Goal: Task Accomplishment & Management: Use online tool/utility

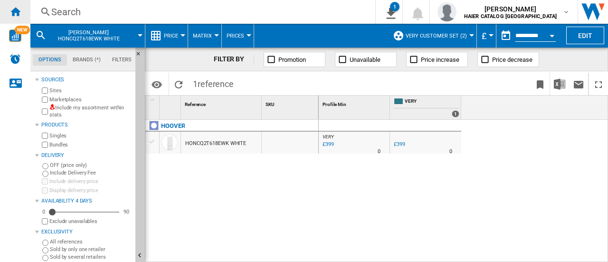
click at [17, 10] on ng-md-icon "Home" at bounding box center [15, 11] width 11 height 11
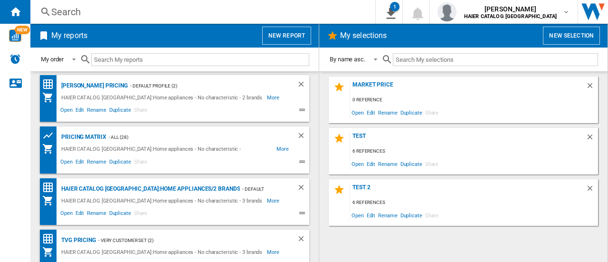
scroll to position [117, 0]
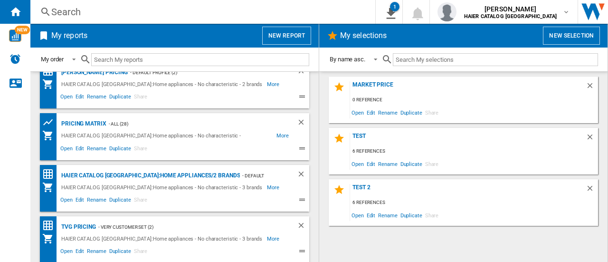
click at [143, 123] on div "- ALL (28)" at bounding box center [192, 124] width 172 height 12
click at [132, 131] on div "HAIER CATALOG [GEOGRAPHIC_DATA]:Home appliances - No characteristic - [PERSON_N…" at bounding box center [168, 136] width 218 height 12
click at [93, 124] on div "pricing matrix" at bounding box center [83, 124] width 48 height 12
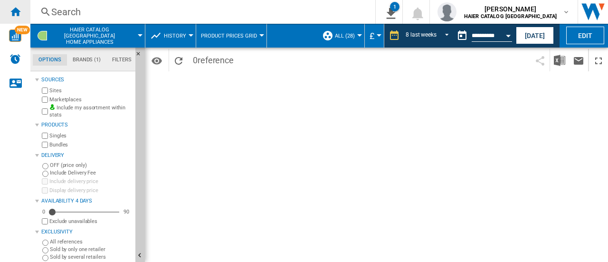
click at [15, 12] on ng-md-icon "Home" at bounding box center [15, 11] width 11 height 11
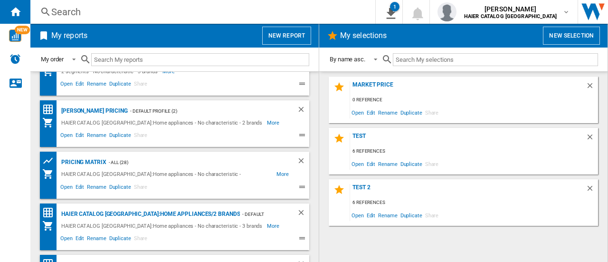
scroll to position [117, 0]
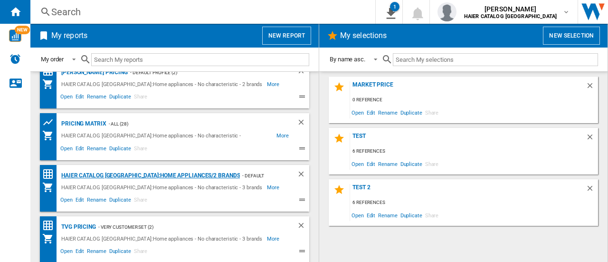
click at [125, 176] on div "HAIER CATALOG [GEOGRAPHIC_DATA]:Home appliances/2 brands" at bounding box center [149, 176] width 181 height 12
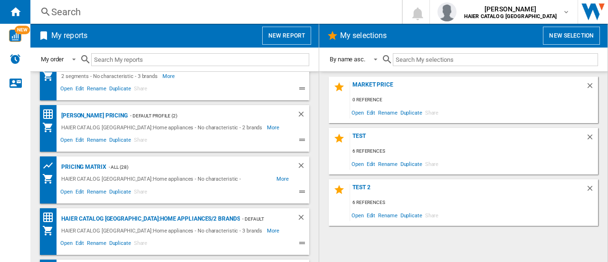
scroll to position [79, 0]
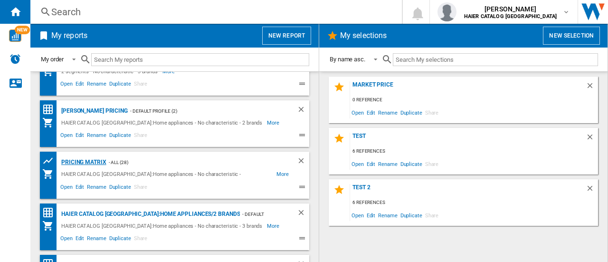
click at [85, 162] on div "pricing matrix" at bounding box center [83, 162] width 48 height 12
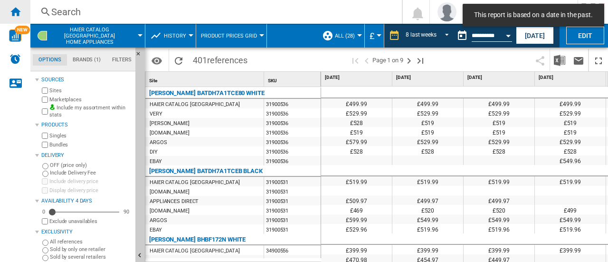
click at [20, 12] on ng-md-icon "Home" at bounding box center [15, 11] width 11 height 11
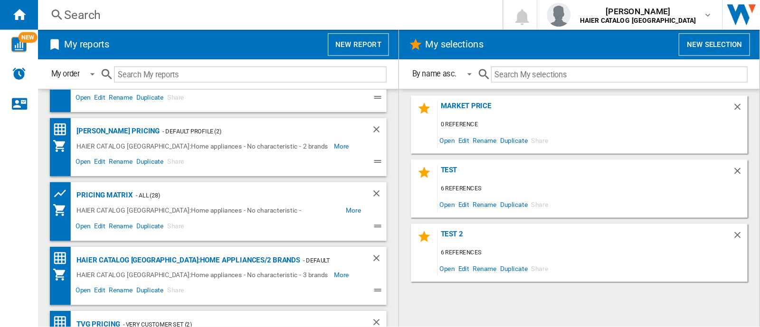
scroll to position [117, 0]
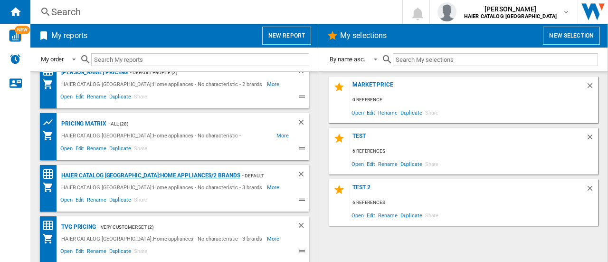
click at [91, 170] on div "HAIER CATALOG [GEOGRAPHIC_DATA]:Home appliances/2 brands" at bounding box center [149, 176] width 181 height 12
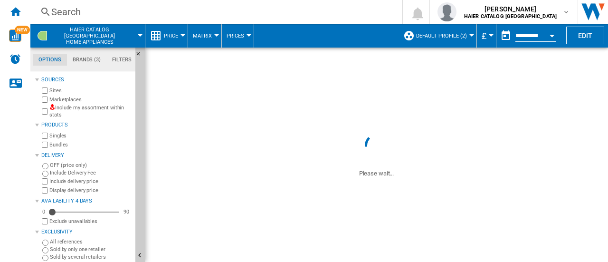
click at [444, 38] on span "Default profile (2)" at bounding box center [441, 36] width 51 height 6
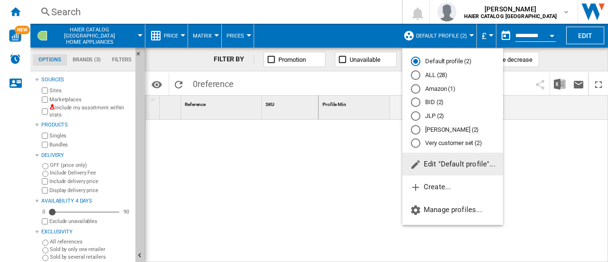
click at [579, 34] on md-backdrop at bounding box center [304, 131] width 608 height 262
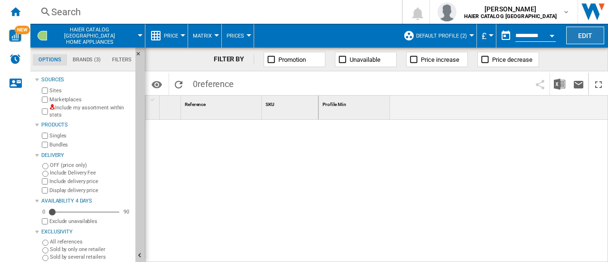
click at [584, 35] on button "Edit" at bounding box center [585, 36] width 38 height 18
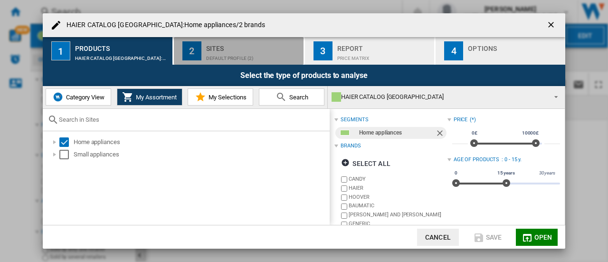
click at [249, 56] on div "Default profile (2)" at bounding box center [253, 56] width 94 height 10
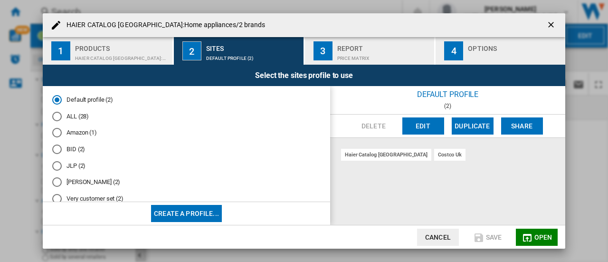
click at [83, 115] on md-radio-button "ALL (28)" at bounding box center [186, 116] width 268 height 9
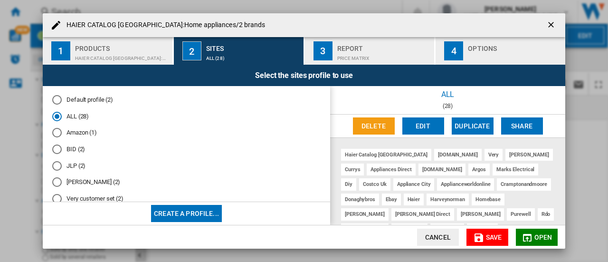
click at [365, 47] on div "Report" at bounding box center [384, 46] width 94 height 10
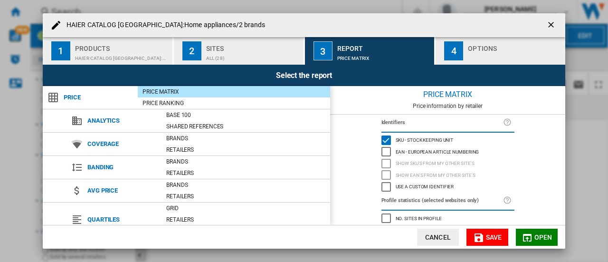
click at [486, 51] on div "button" at bounding box center [515, 56] width 94 height 10
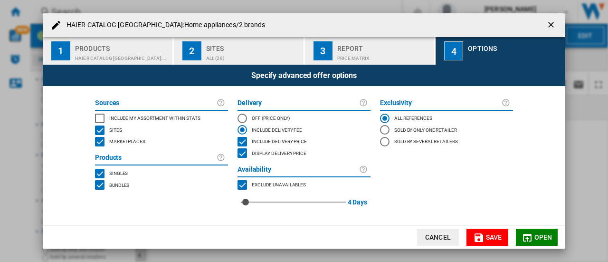
click at [537, 234] on span "Open" at bounding box center [543, 237] width 18 height 8
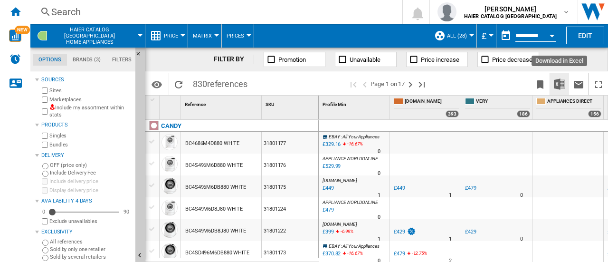
click at [564, 84] on img "Download in Excel" at bounding box center [559, 83] width 11 height 11
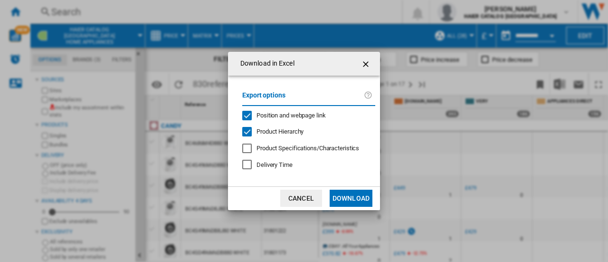
click at [356, 197] on button "Download" at bounding box center [351, 198] width 43 height 17
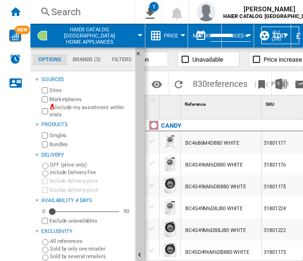
click at [93, 2] on div "Search Search 0 1 HAIER CATALOG UK:Home appliances/No characteristic/3 brands […" at bounding box center [166, 12] width 273 height 24
click at [78, 15] on div "Search" at bounding box center [81, 11] width 61 height 13
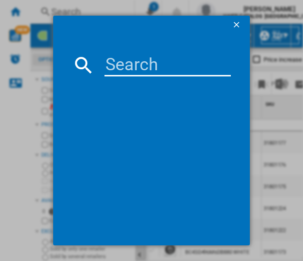
click at [123, 56] on input at bounding box center [168, 65] width 127 height 23
paste input "34005922"
type input "34005922"
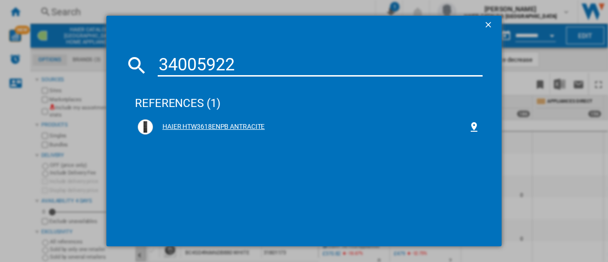
click at [194, 127] on div "HAIER HTW3618ENPB ANTRACITE" at bounding box center [310, 127] width 315 height 10
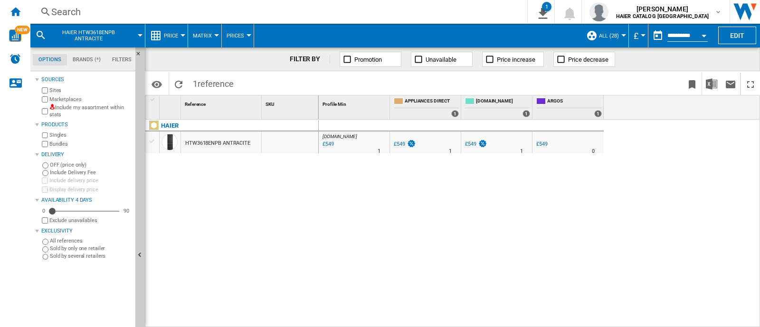
click at [596, 40] on ng-md-icon at bounding box center [591, 35] width 11 height 11
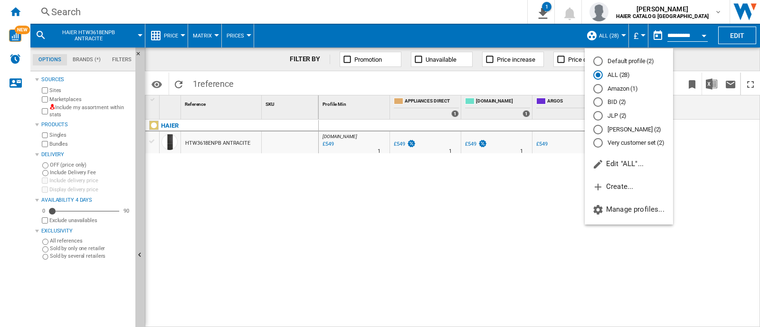
click at [608, 183] on md-backdrop at bounding box center [380, 163] width 760 height 327
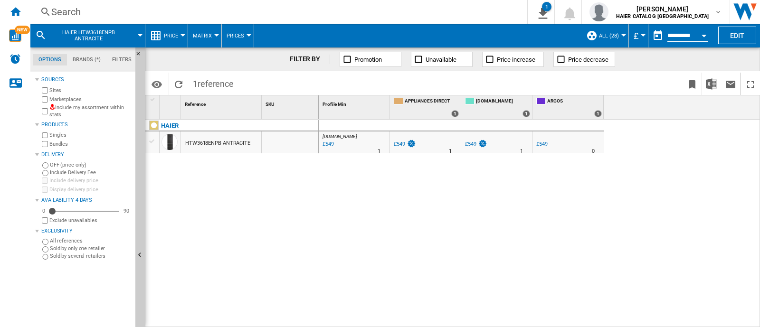
click at [472, 144] on div "£549" at bounding box center [470, 144] width 11 height 6
click at [81, 10] on div "Search" at bounding box center [276, 11] width 451 height 13
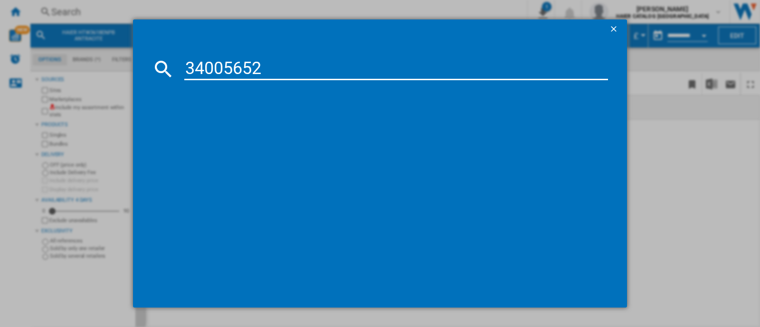
type input "34005652"
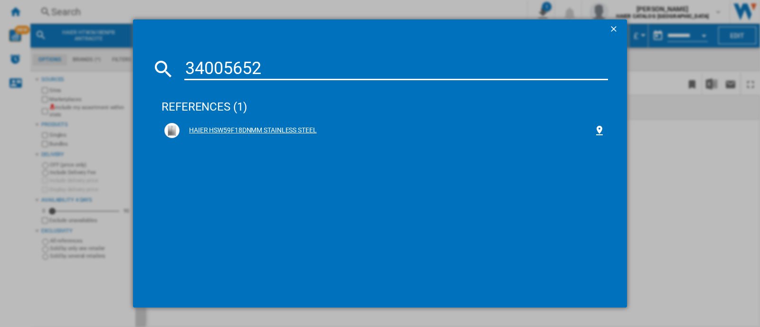
click at [247, 124] on div "HAIER HSW59F18DNMM STAINLESS STEEL" at bounding box center [385, 130] width 447 height 21
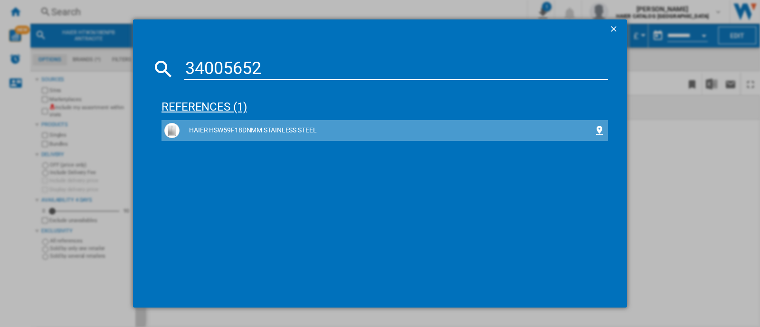
drag, startPoint x: 273, startPoint y: 128, endPoint x: 301, endPoint y: 108, distance: 34.0
click at [274, 127] on div "HAIER HSW59F18DNMM STAINLESS STEEL" at bounding box center [387, 131] width 414 height 10
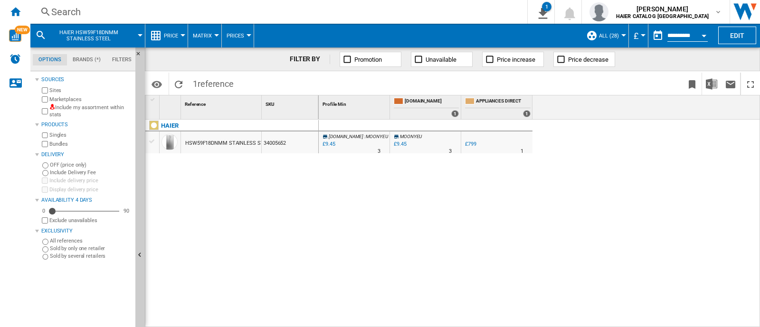
click at [99, 12] on div "Search" at bounding box center [276, 11] width 451 height 13
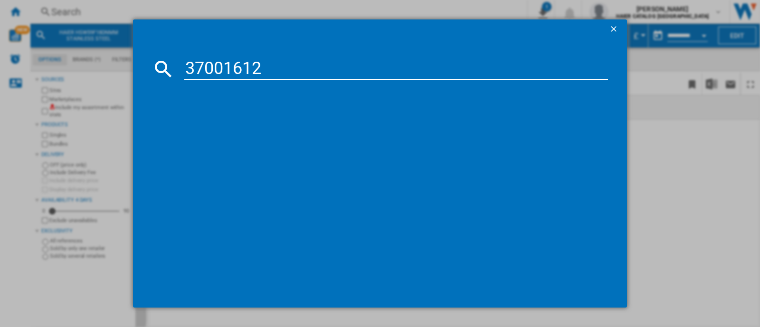
type input "37001612"
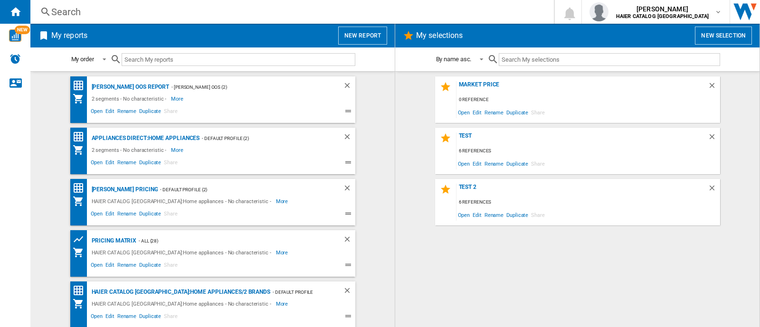
click at [64, 16] on div "Search" at bounding box center [290, 11] width 478 height 13
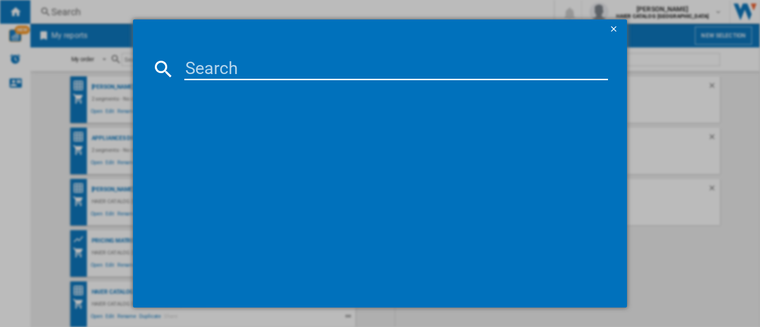
click at [212, 63] on input at bounding box center [396, 68] width 424 height 23
paste input "37001612"
type input "37001612"
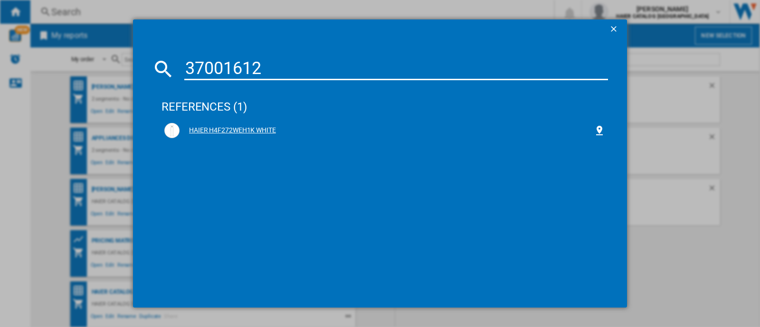
click at [266, 130] on div "HAIER H4F272WEH1K WHITE" at bounding box center [387, 131] width 414 height 10
